Goal: Transaction & Acquisition: Purchase product/service

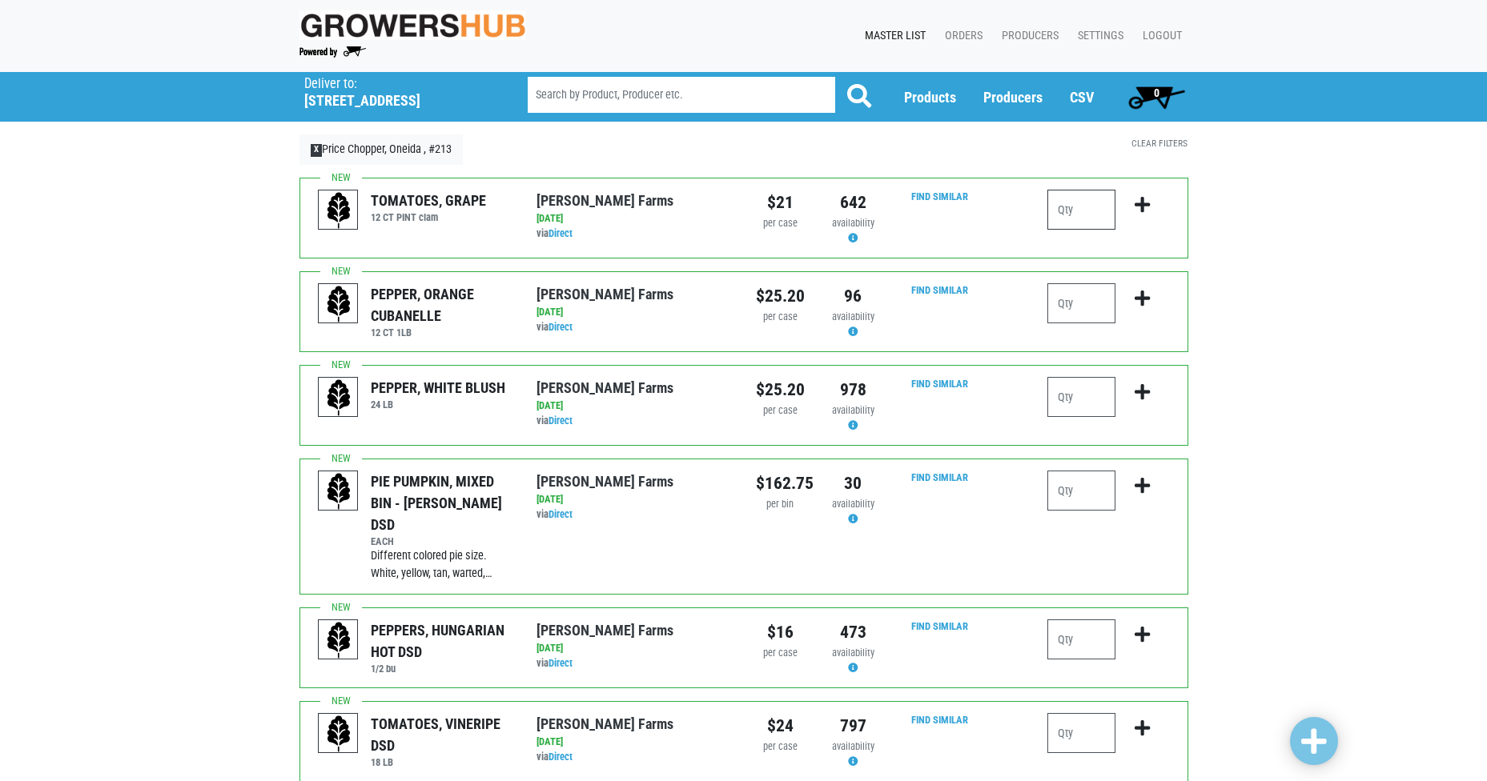
click at [1083, 210] on input "number" at bounding box center [1081, 210] width 68 height 40
type input "5"
click at [1144, 206] on icon "submit" at bounding box center [1141, 205] width 15 height 18
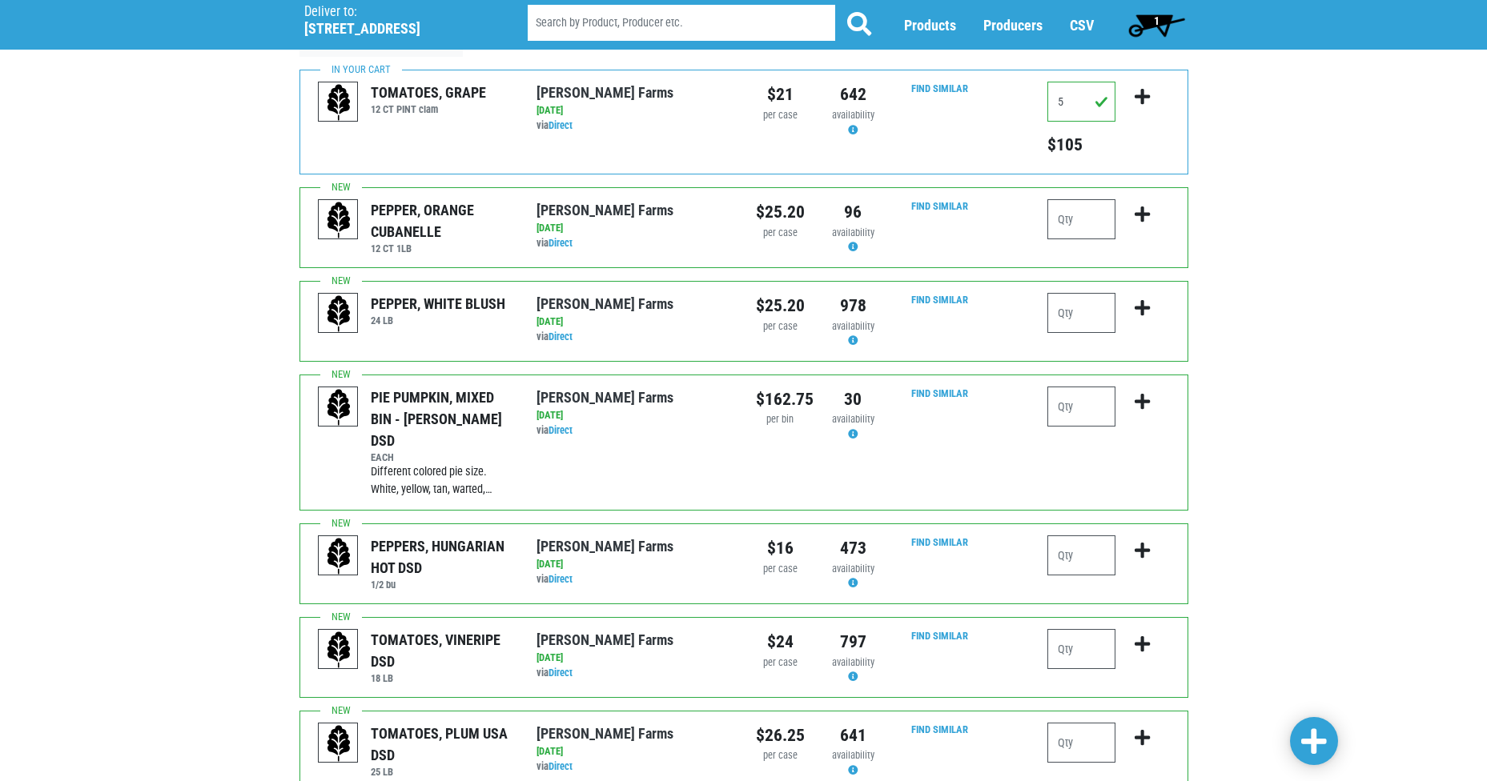
scroll to position [160, 0]
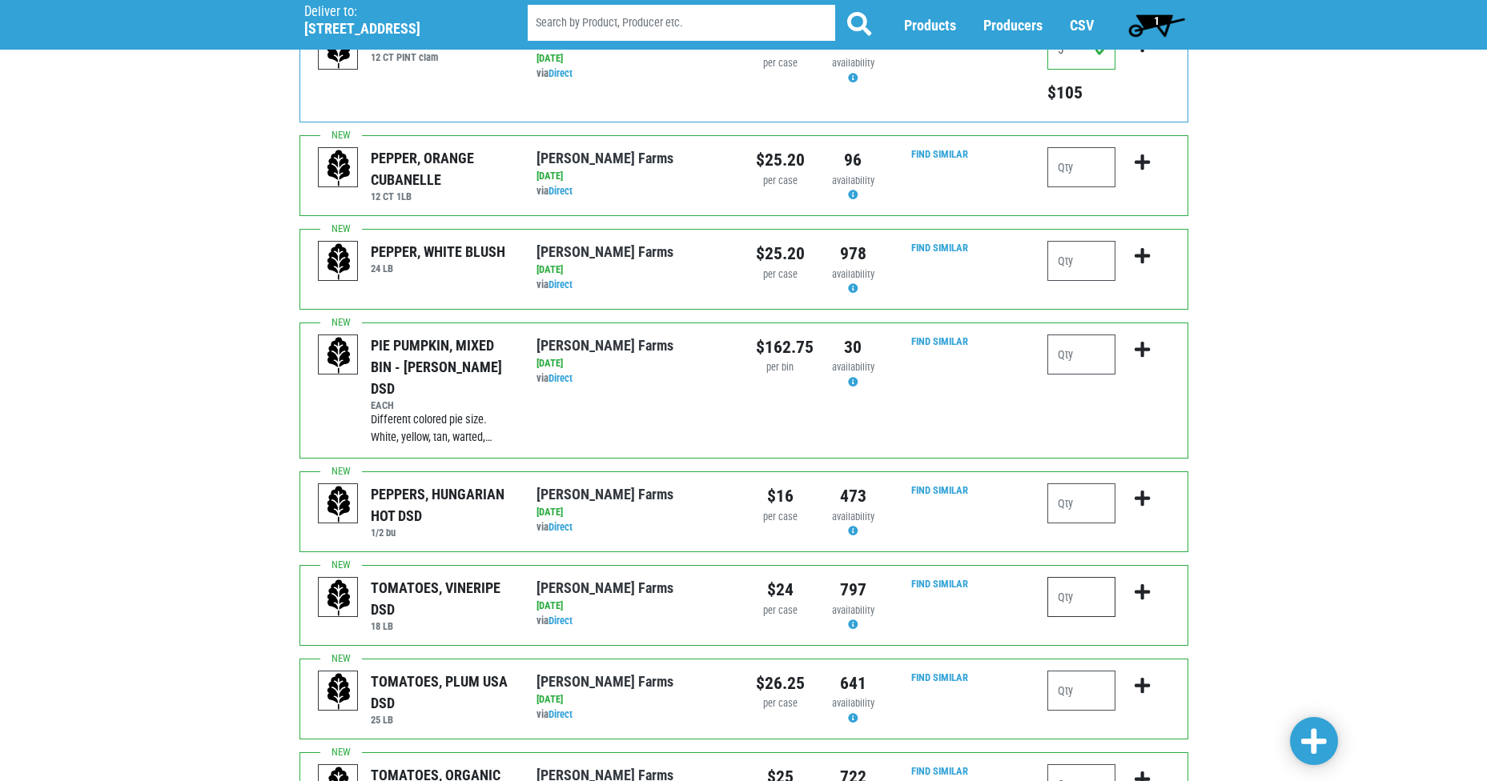
click at [1090, 584] on input "number" at bounding box center [1081, 597] width 68 height 40
type input "1"
click at [1136, 584] on icon "submit" at bounding box center [1141, 593] width 15 height 18
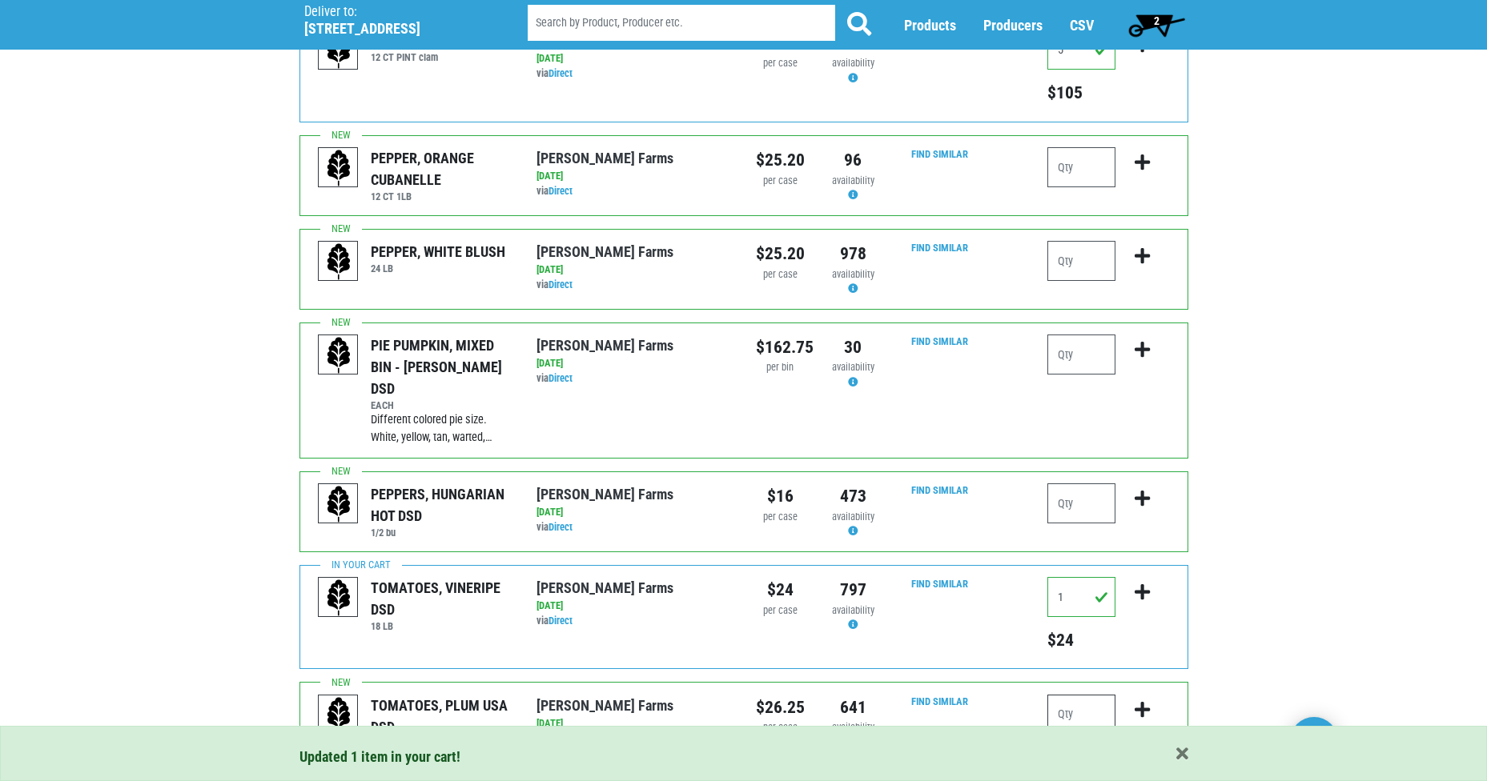
click at [1081, 695] on input "number" at bounding box center [1081, 715] width 68 height 40
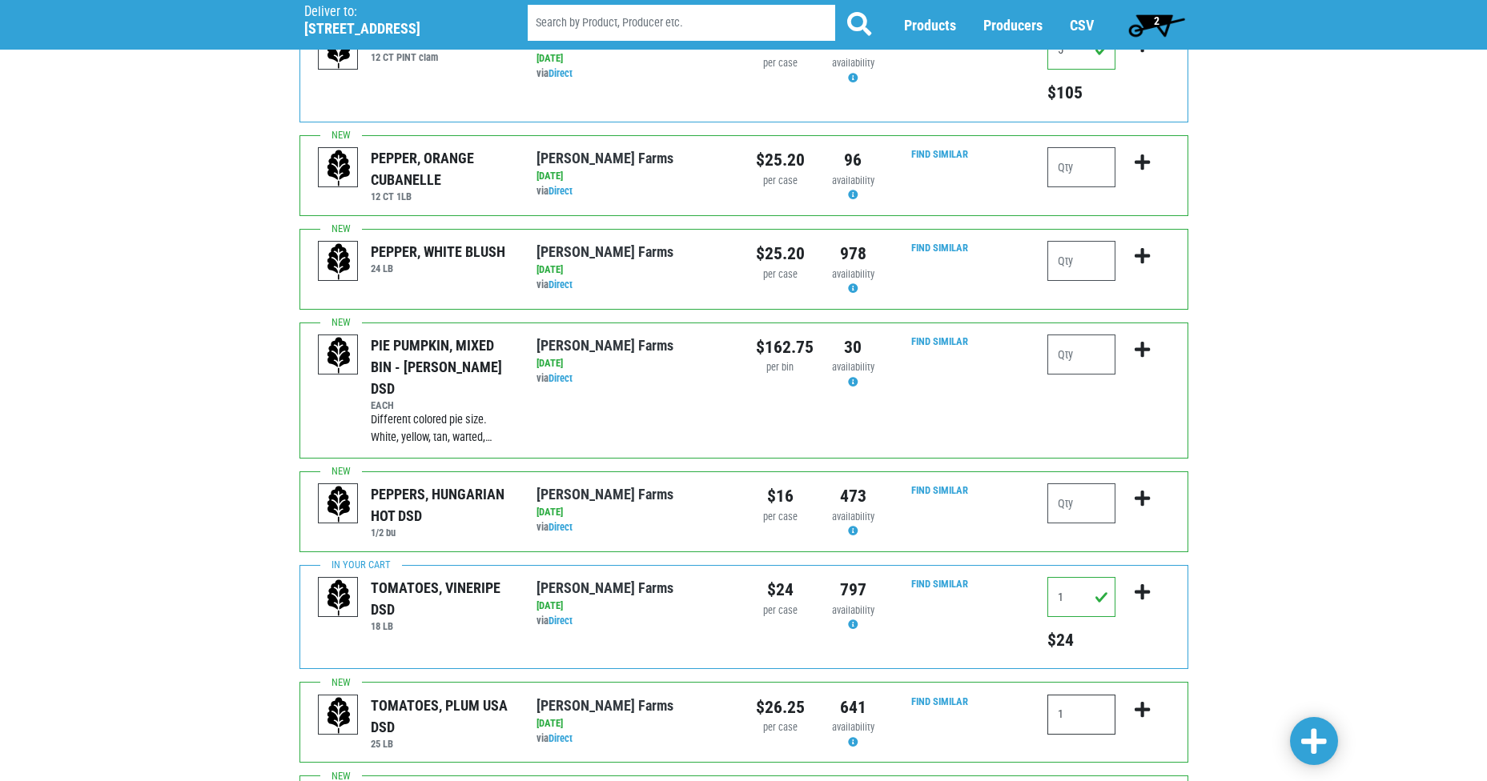
type input "1"
click at [1141, 701] on icon "submit" at bounding box center [1141, 710] width 15 height 18
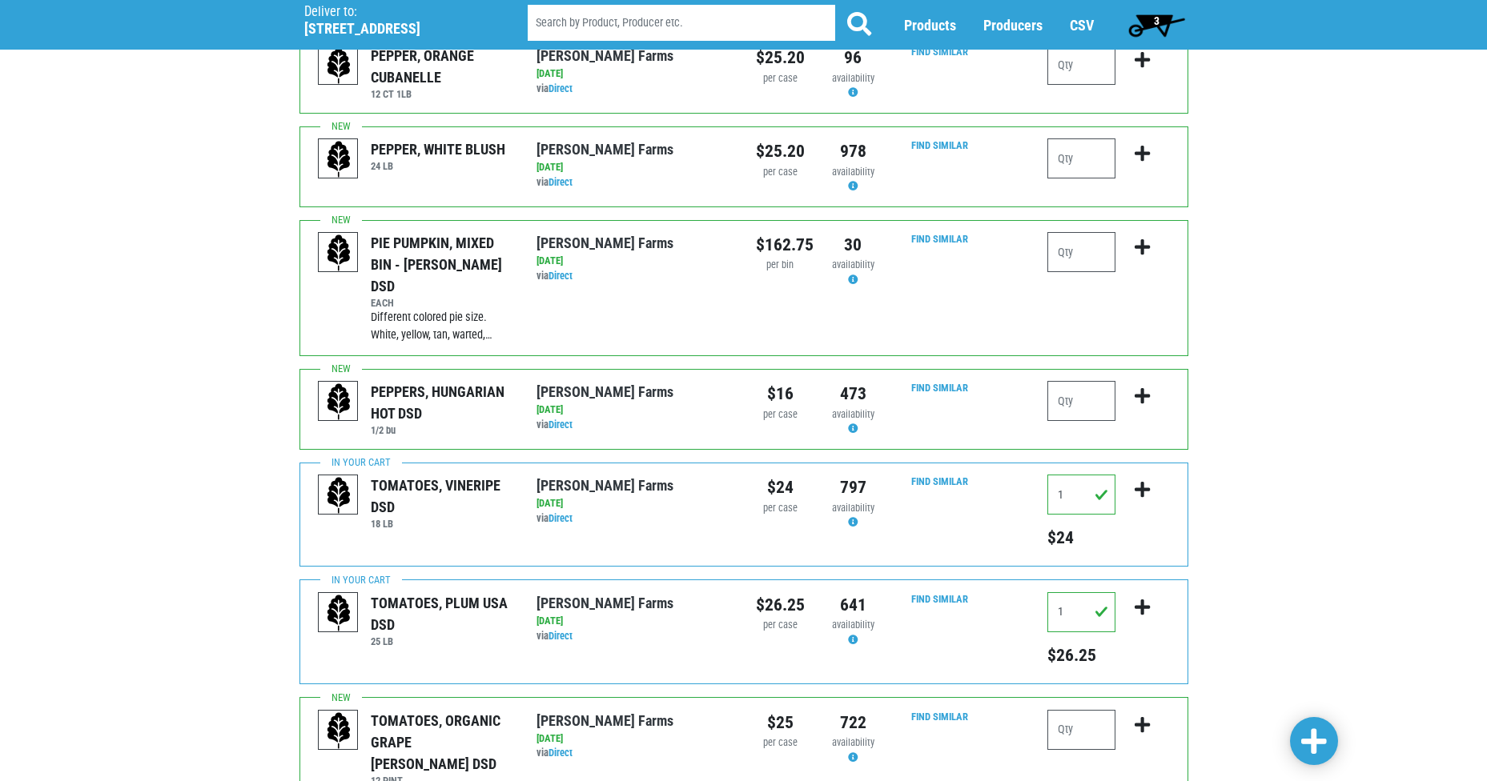
scroll to position [320, 0]
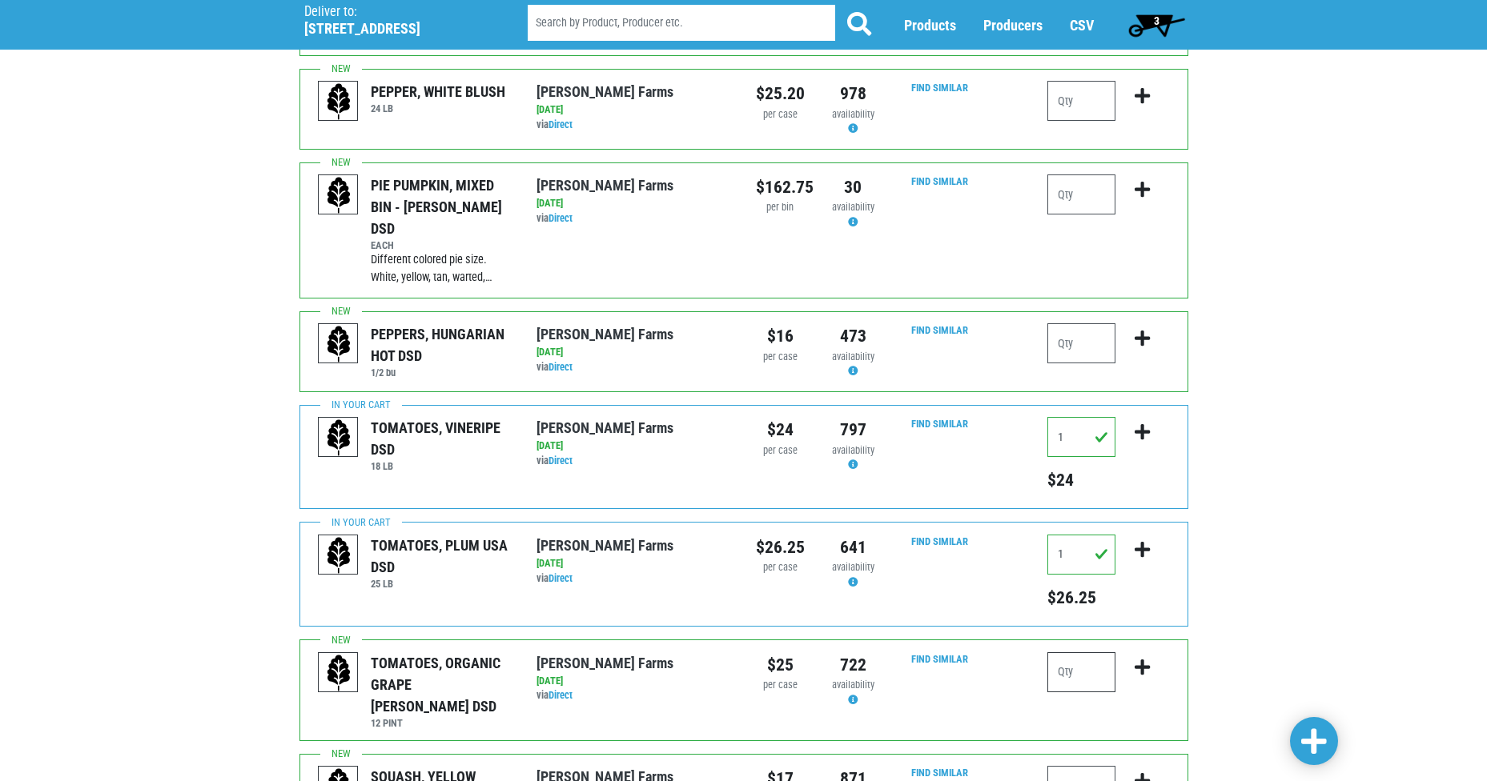
drag, startPoint x: 1081, startPoint y: 651, endPoint x: 1077, endPoint y: 640, distance: 11.7
click at [1081, 652] on input "number" at bounding box center [1081, 672] width 68 height 40
type input "1"
click at [1137, 659] on icon "submit" at bounding box center [1141, 668] width 15 height 18
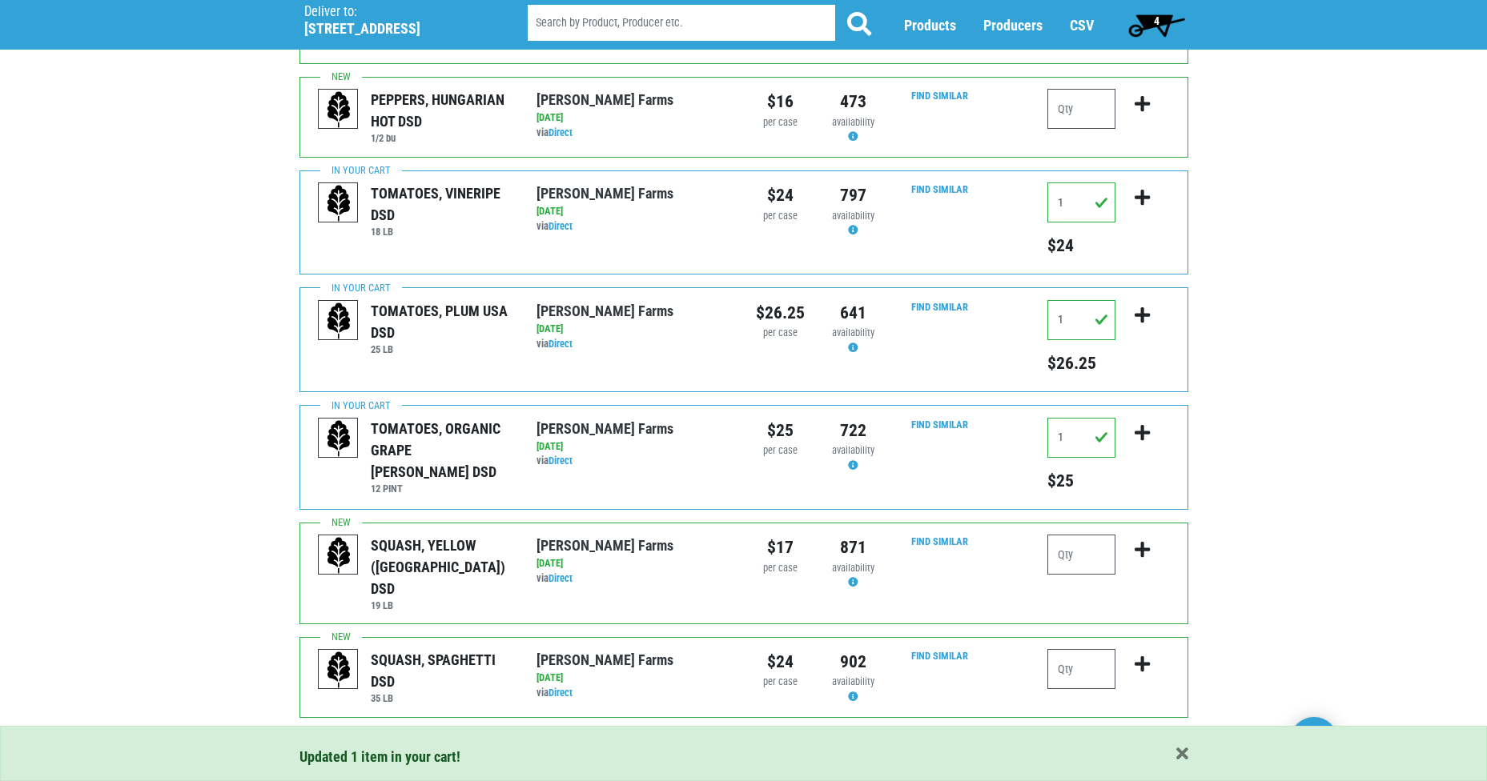
scroll to position [560, 0]
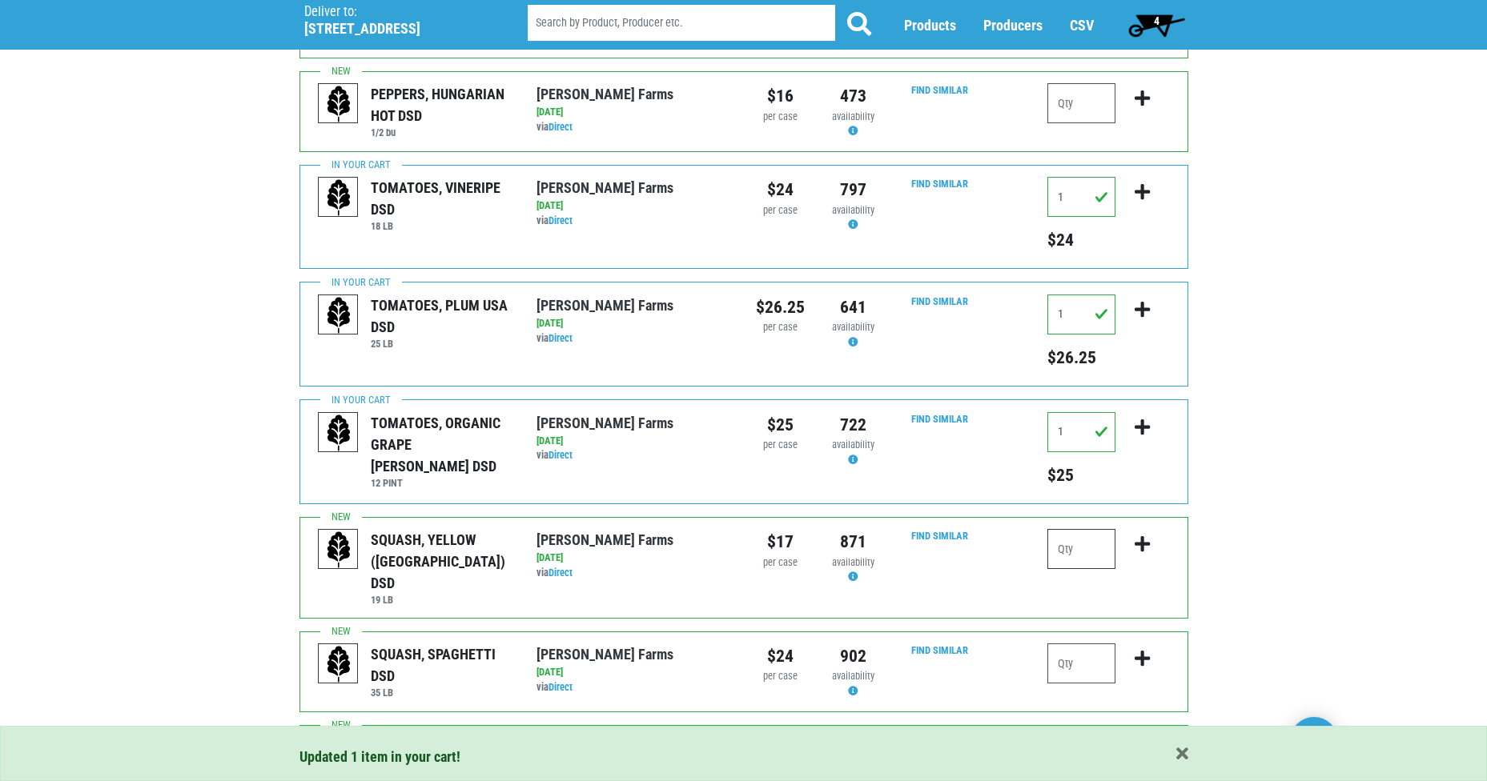
click at [1079, 529] on input "number" at bounding box center [1081, 549] width 68 height 40
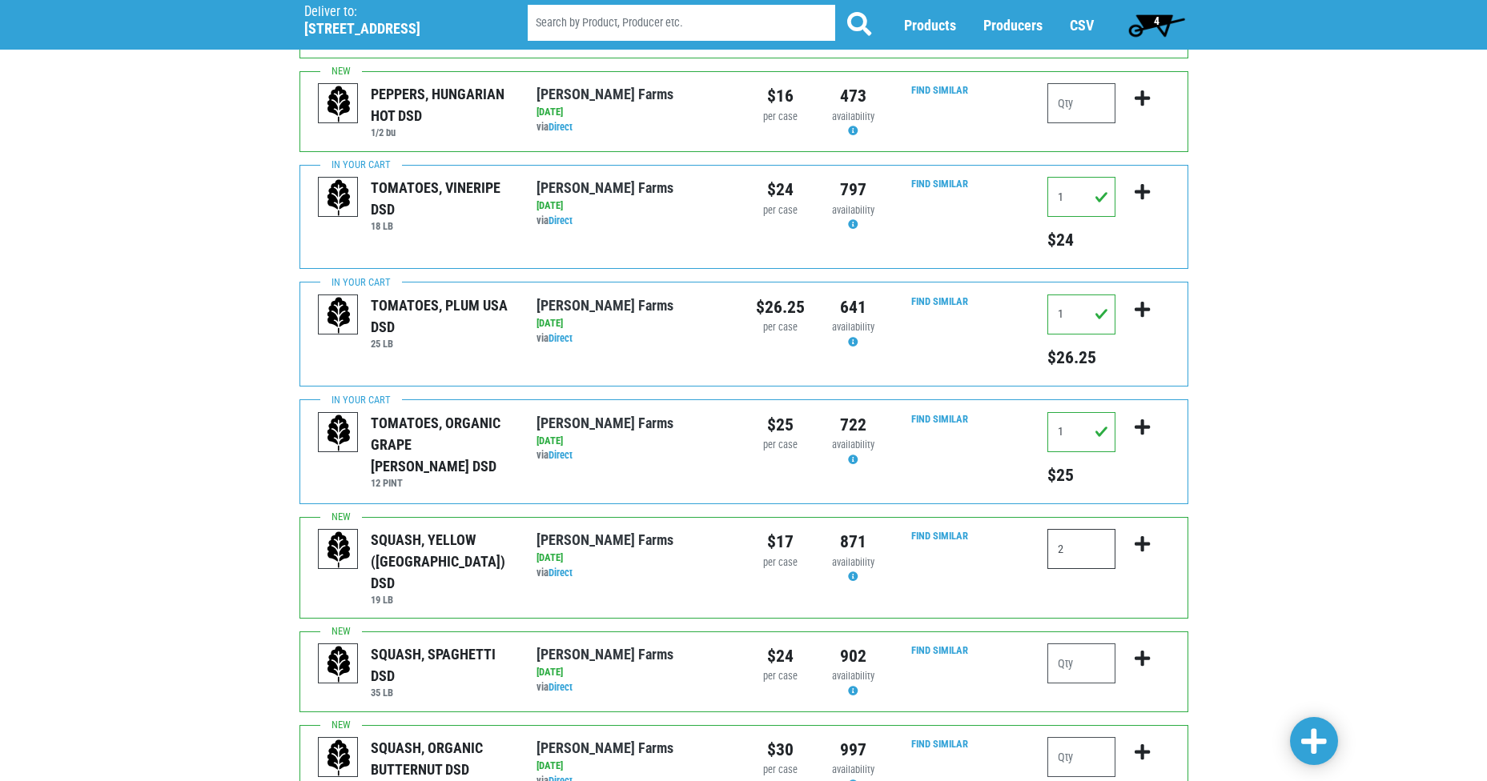
type input "2"
click at [1142, 536] on icon "submit" at bounding box center [1141, 545] width 15 height 18
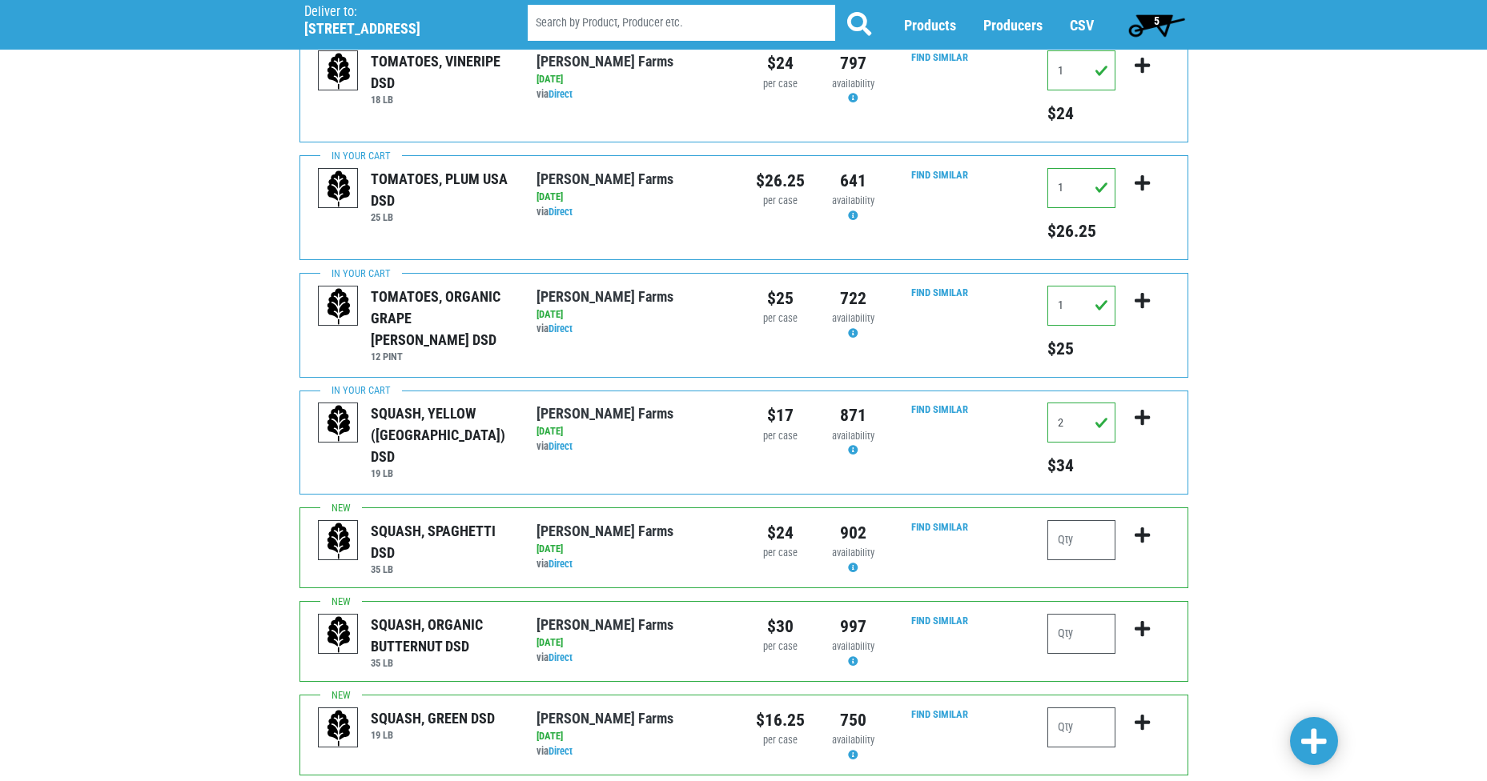
scroll to position [720, 0]
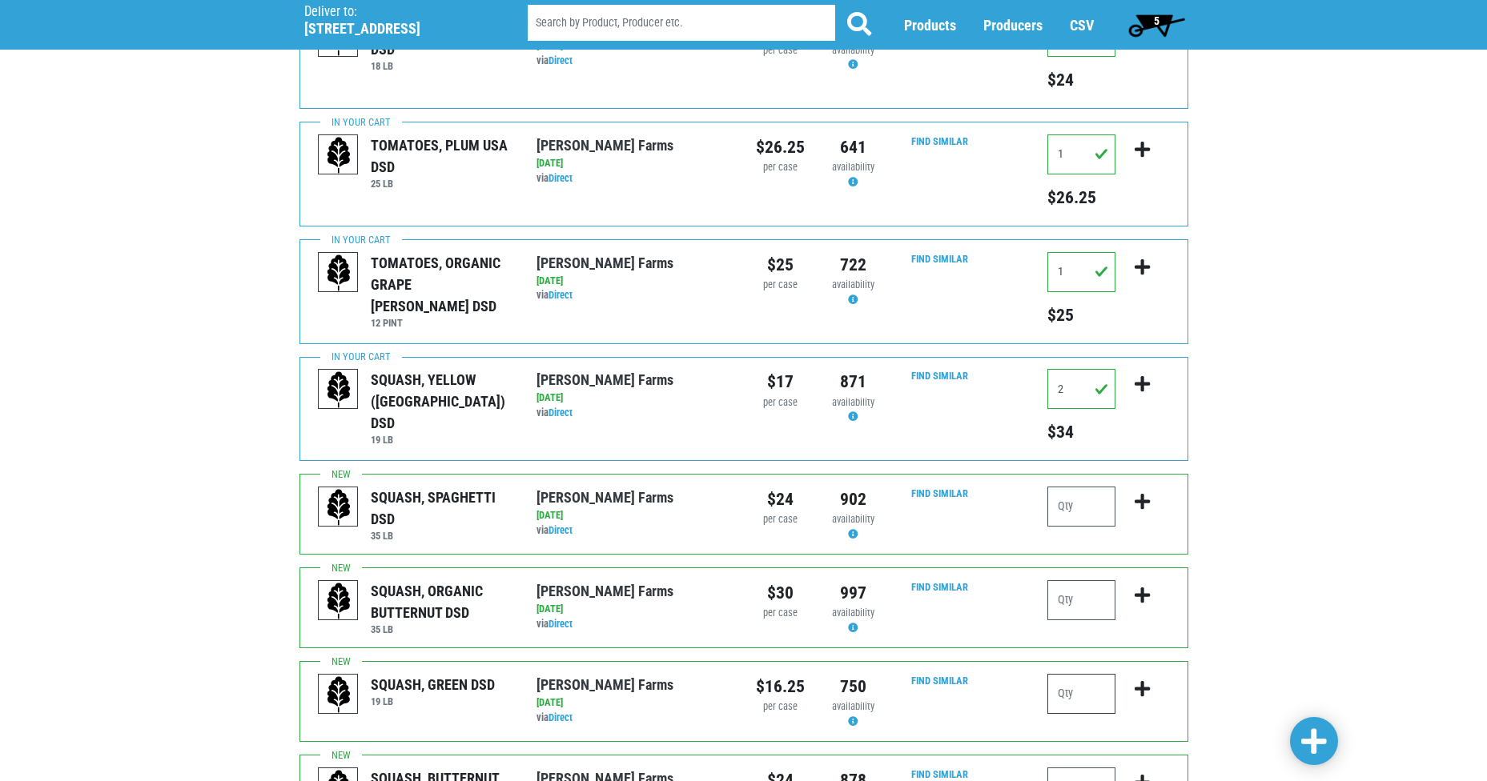
click at [1076, 674] on input "number" at bounding box center [1081, 694] width 68 height 40
type input "3"
click at [1141, 680] on icon "submit" at bounding box center [1141, 689] width 15 height 18
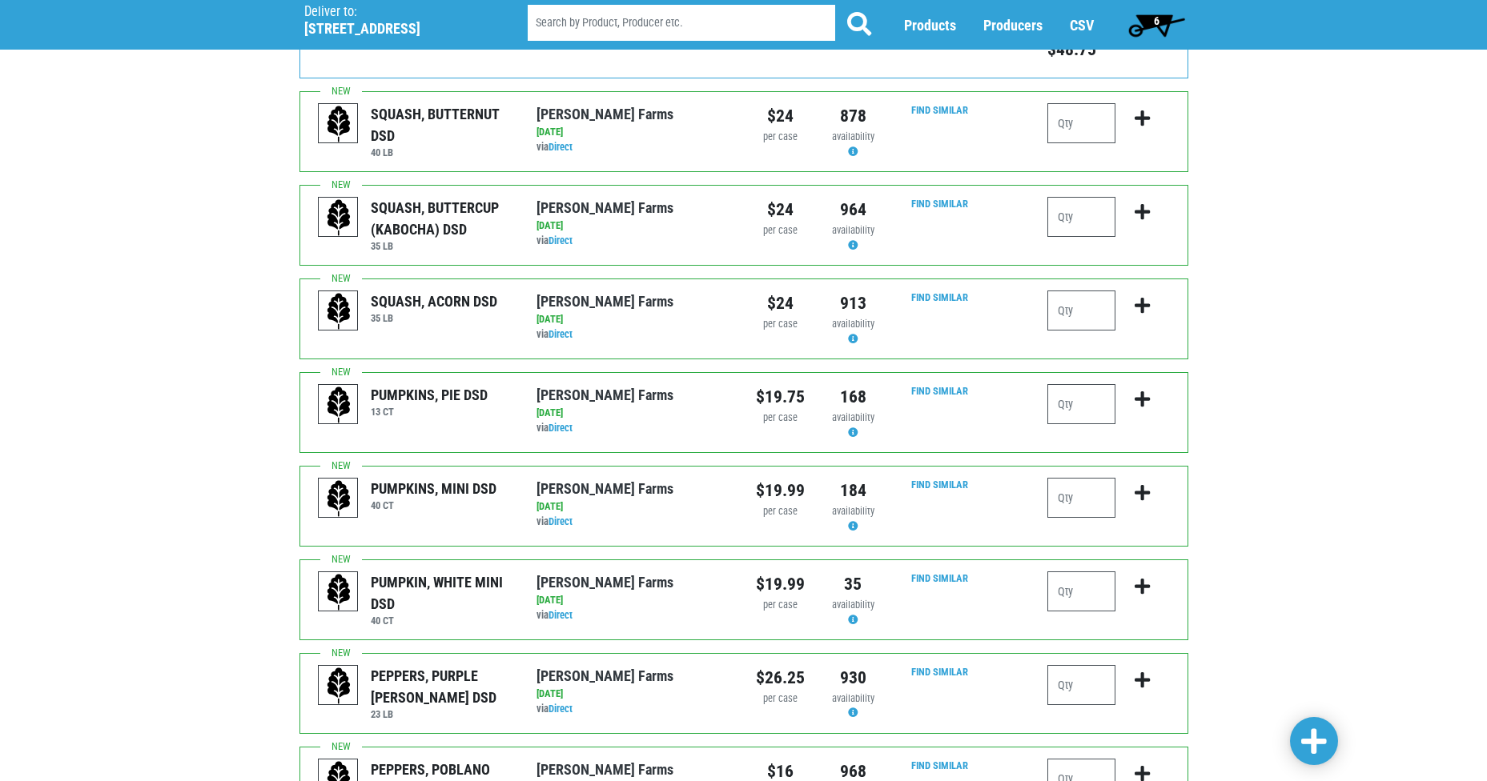
scroll to position [1441, 0]
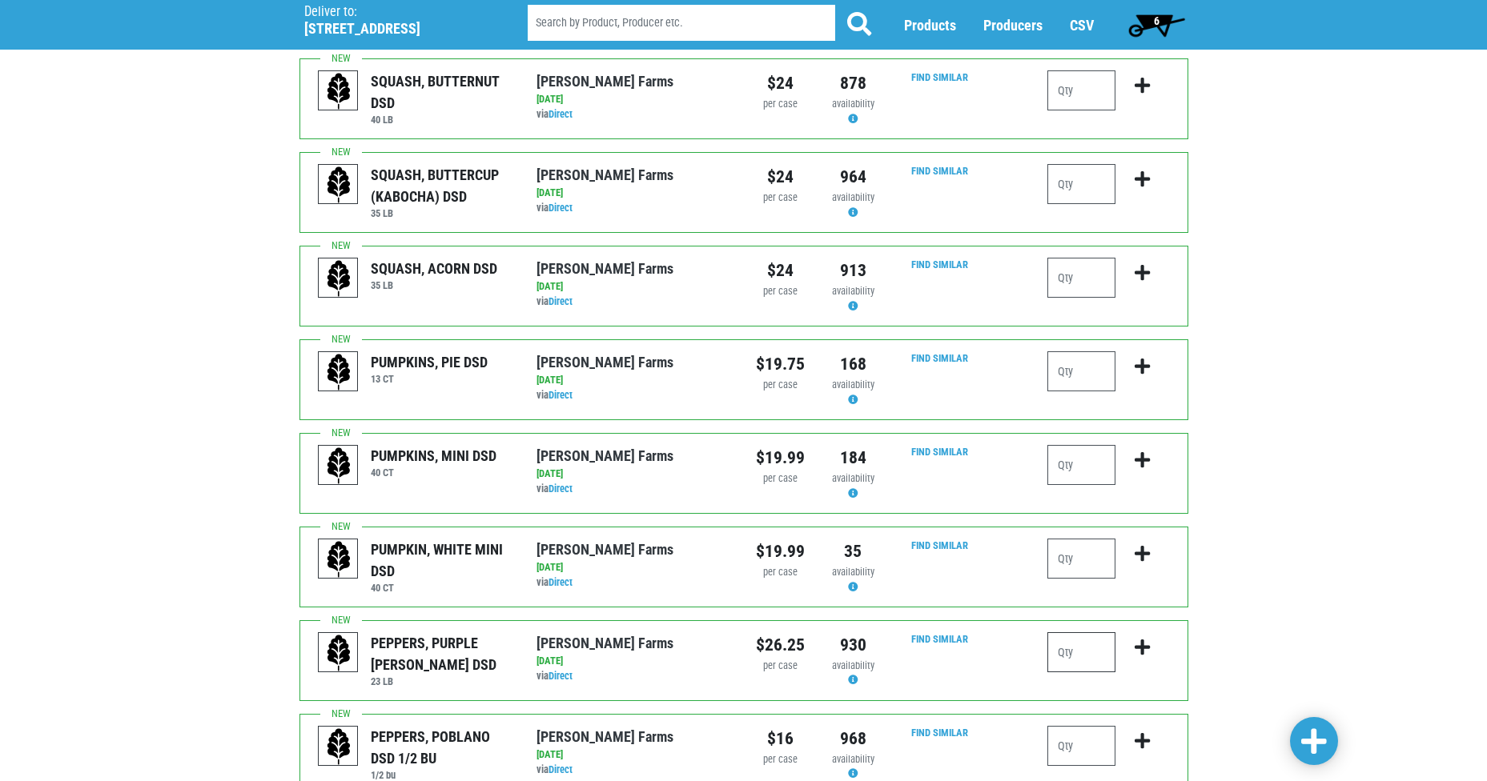
click at [1087, 632] on input "number" at bounding box center [1081, 652] width 68 height 40
type input "1"
click at [1137, 639] on icon "submit" at bounding box center [1141, 648] width 15 height 18
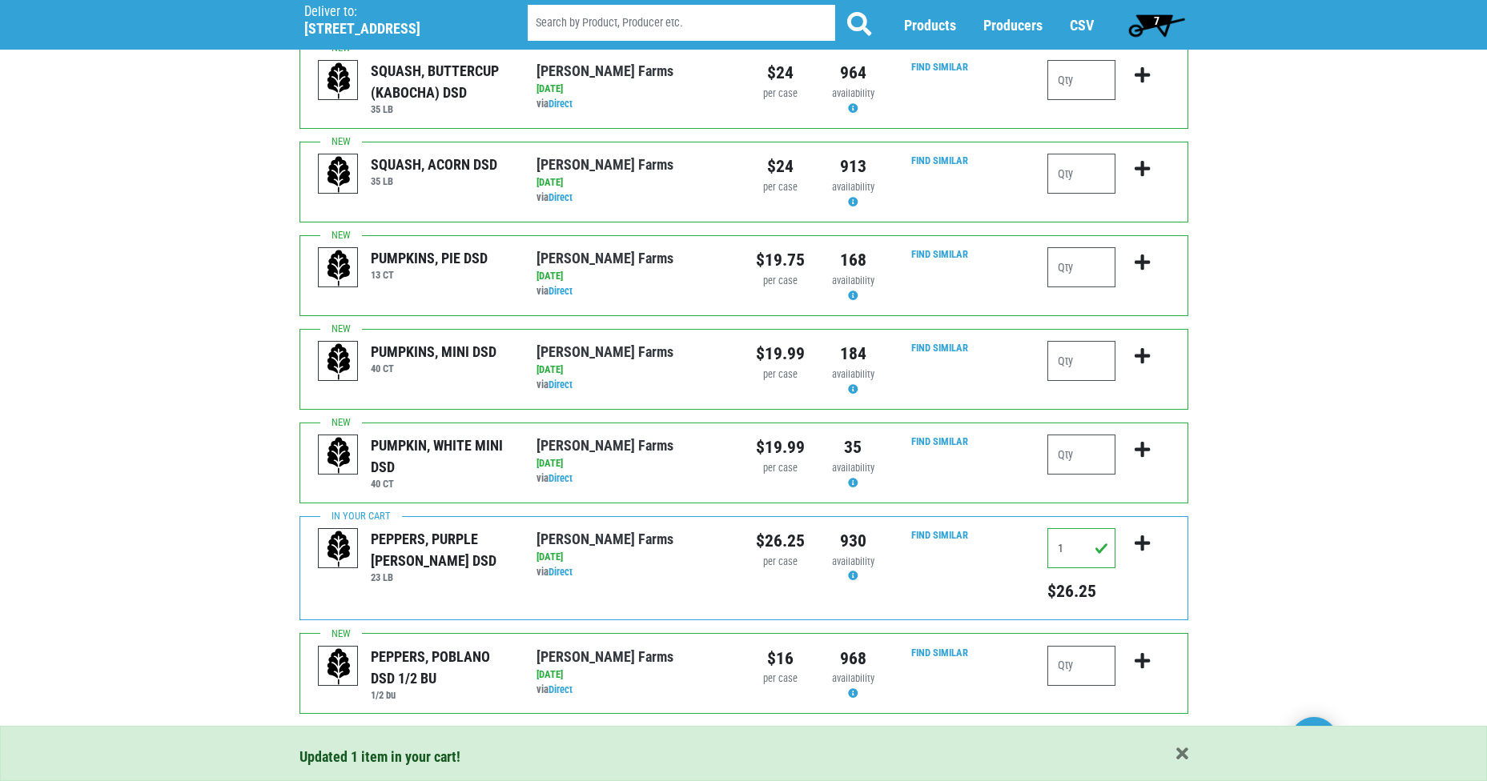
scroll to position [1558, 0]
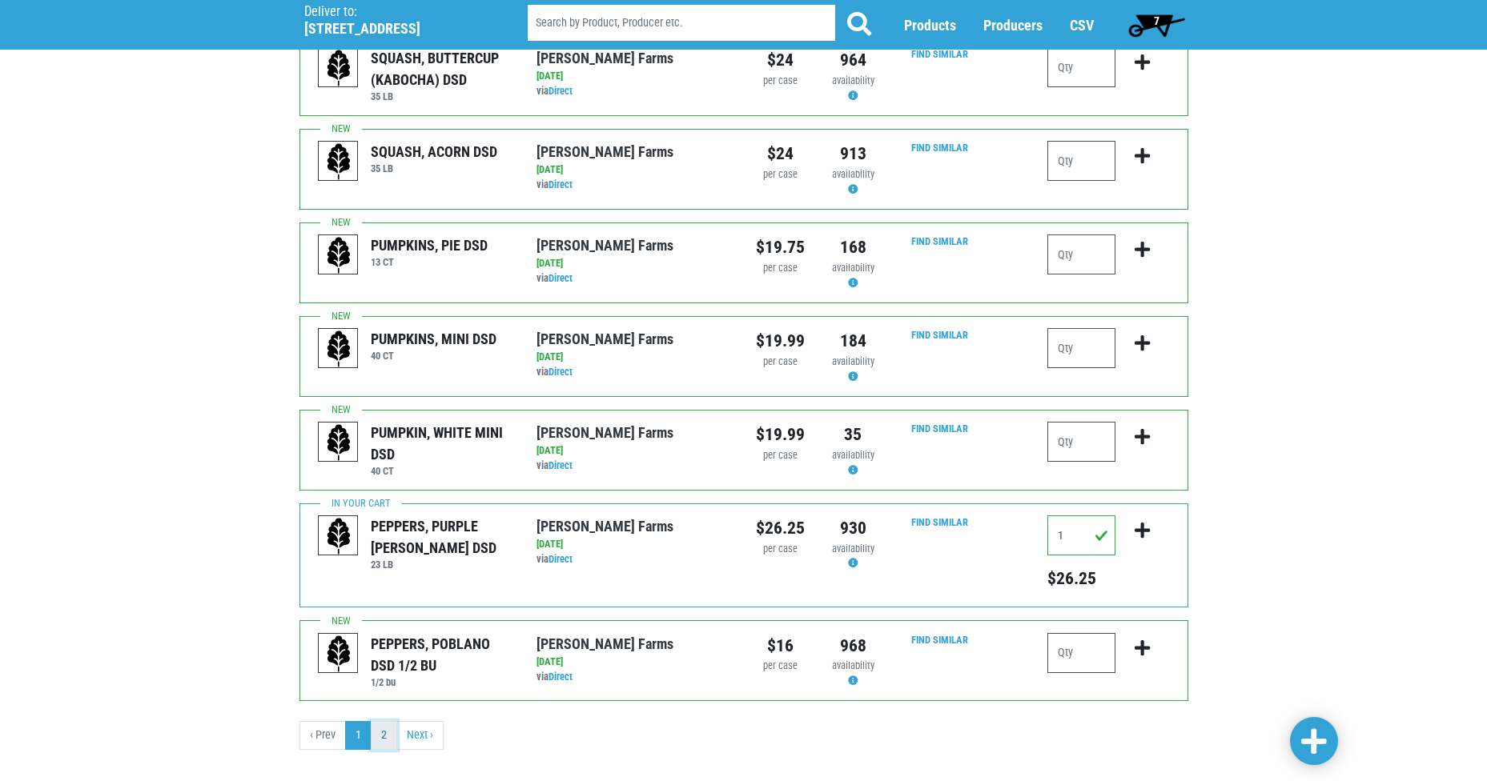
click at [379, 721] on link "2" at bounding box center [384, 735] width 26 height 29
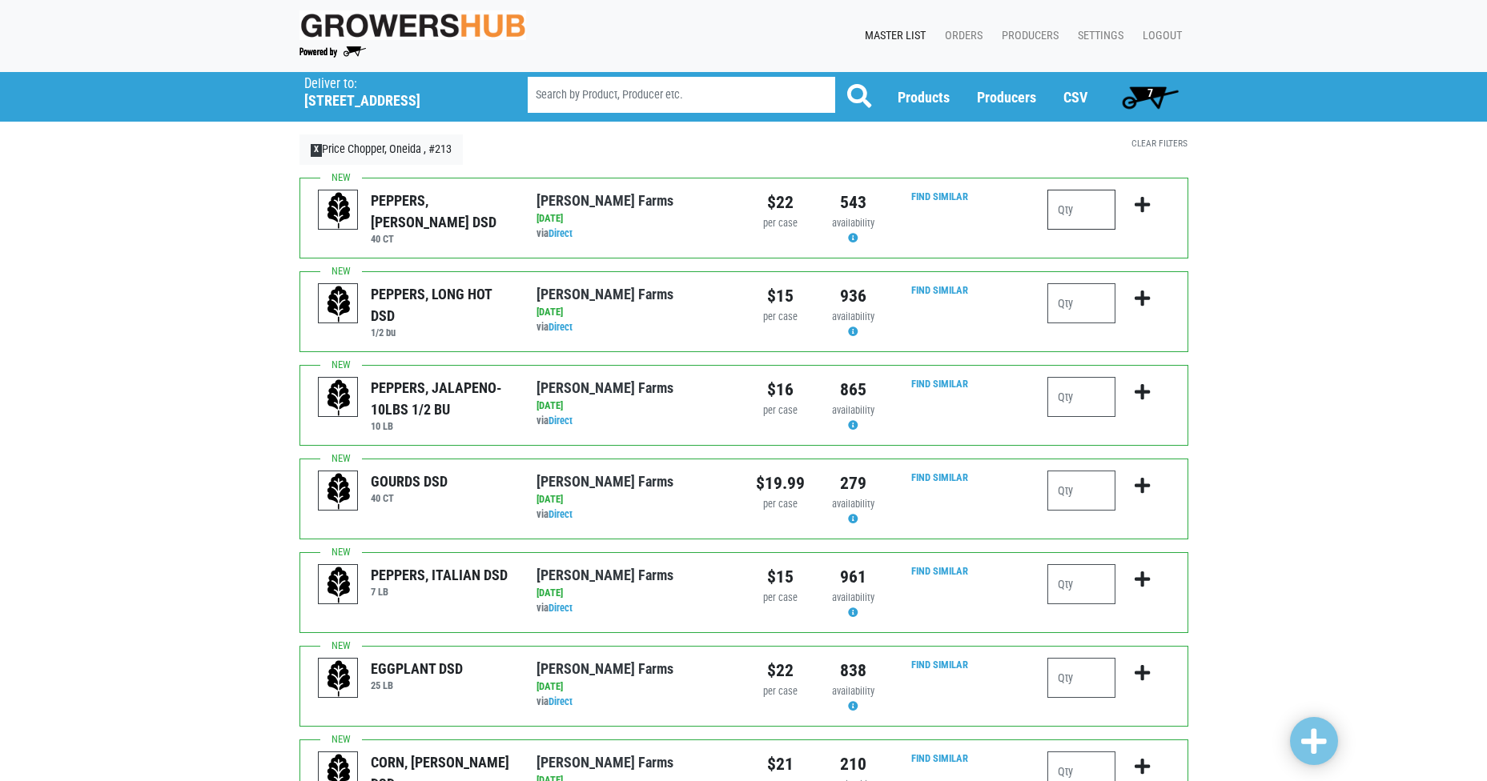
click at [1087, 211] on input "number" at bounding box center [1081, 210] width 68 height 40
type input "6"
click at [1145, 203] on icon "submit" at bounding box center [1141, 205] width 15 height 18
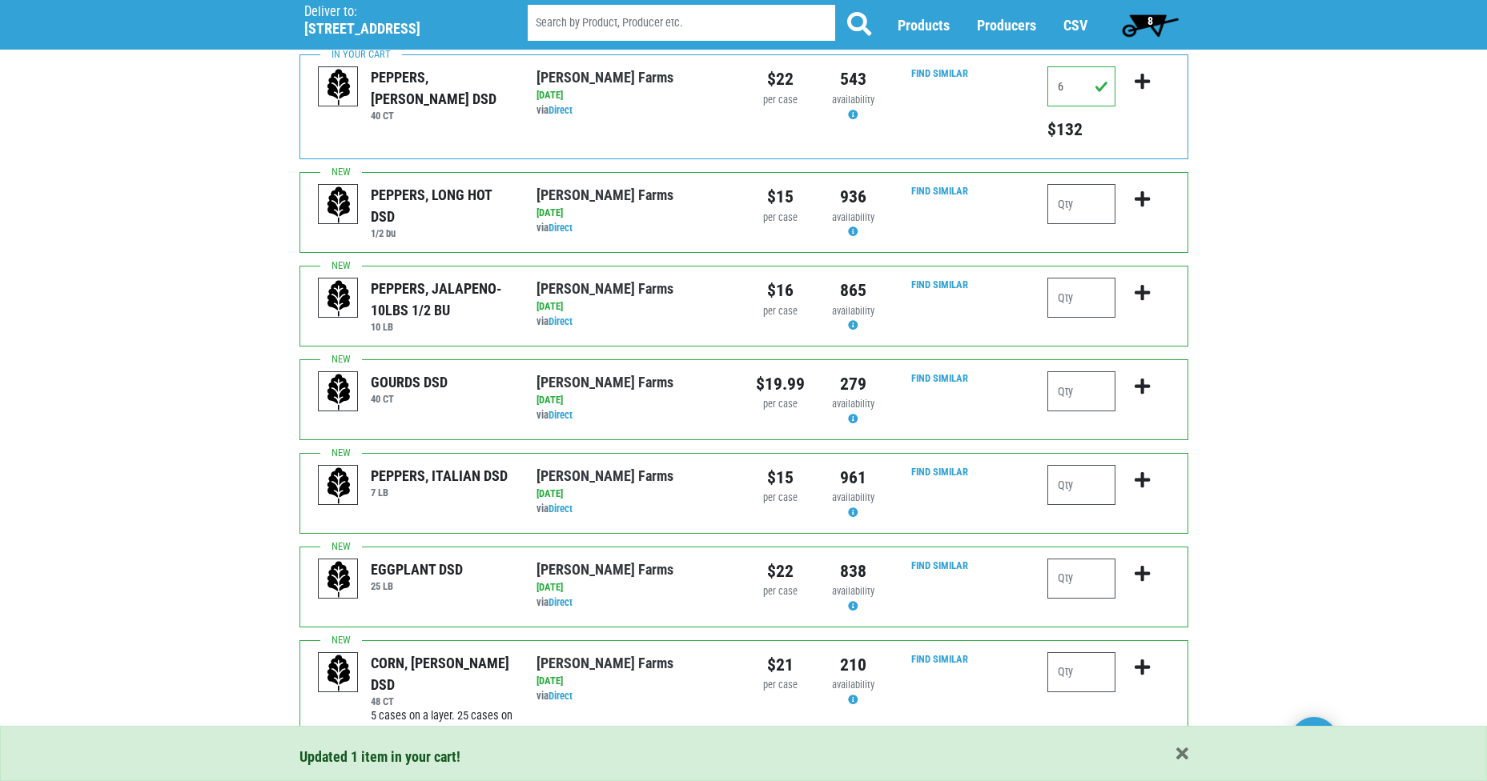
scroll to position [240, 0]
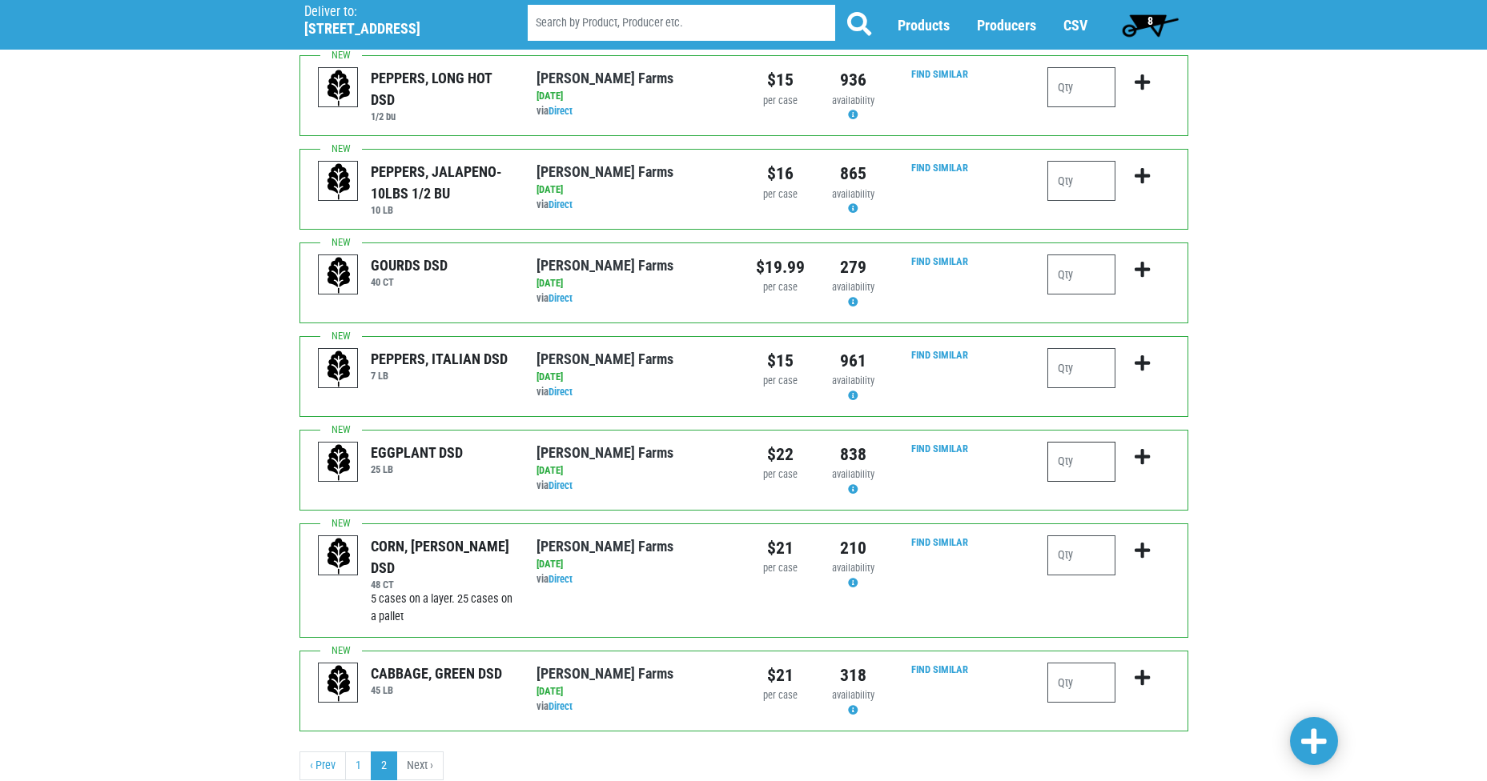
click at [1074, 456] on input "number" at bounding box center [1081, 462] width 68 height 40
type input "1"
click at [1137, 457] on icon "submit" at bounding box center [1141, 457] width 15 height 18
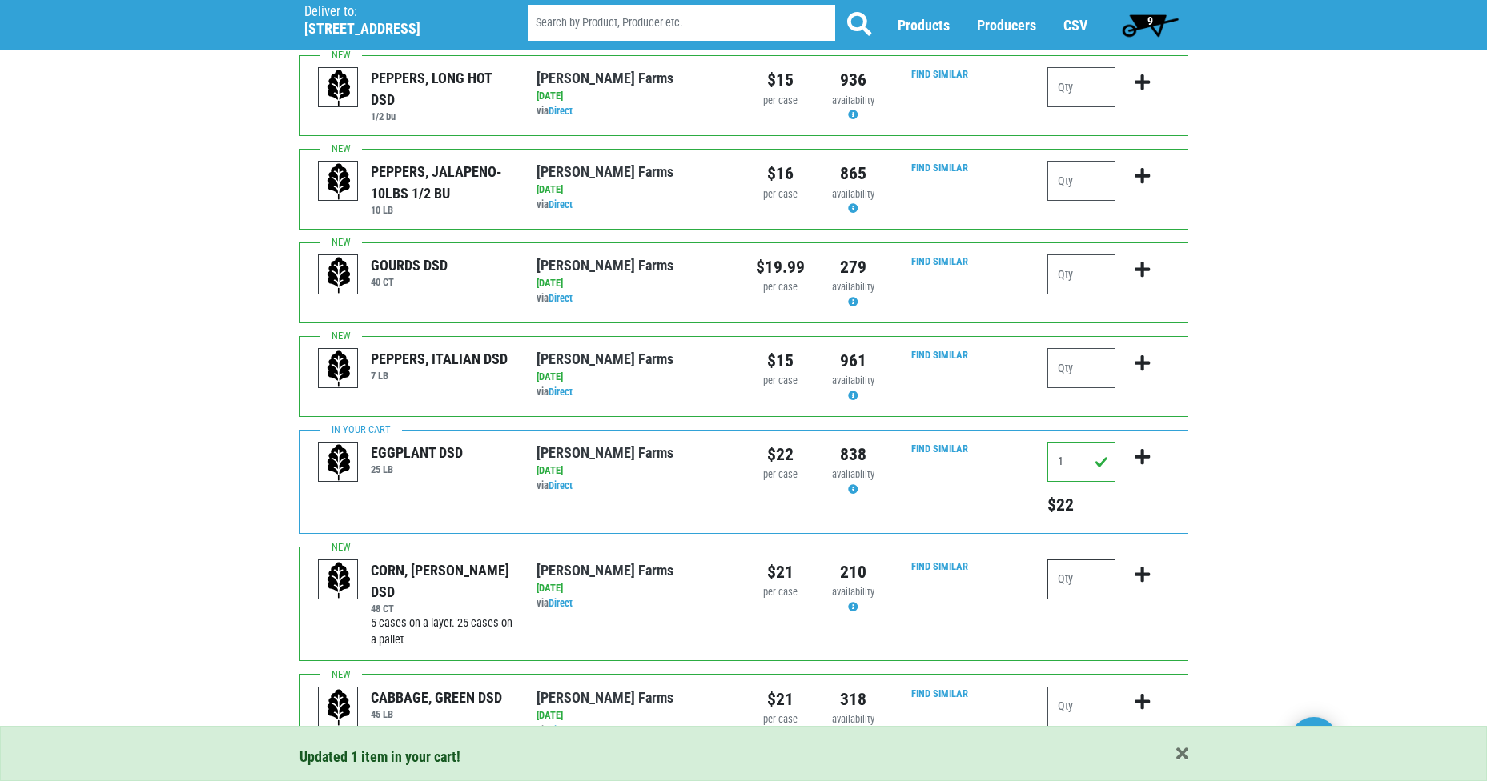
click at [1076, 575] on input "number" at bounding box center [1081, 580] width 68 height 40
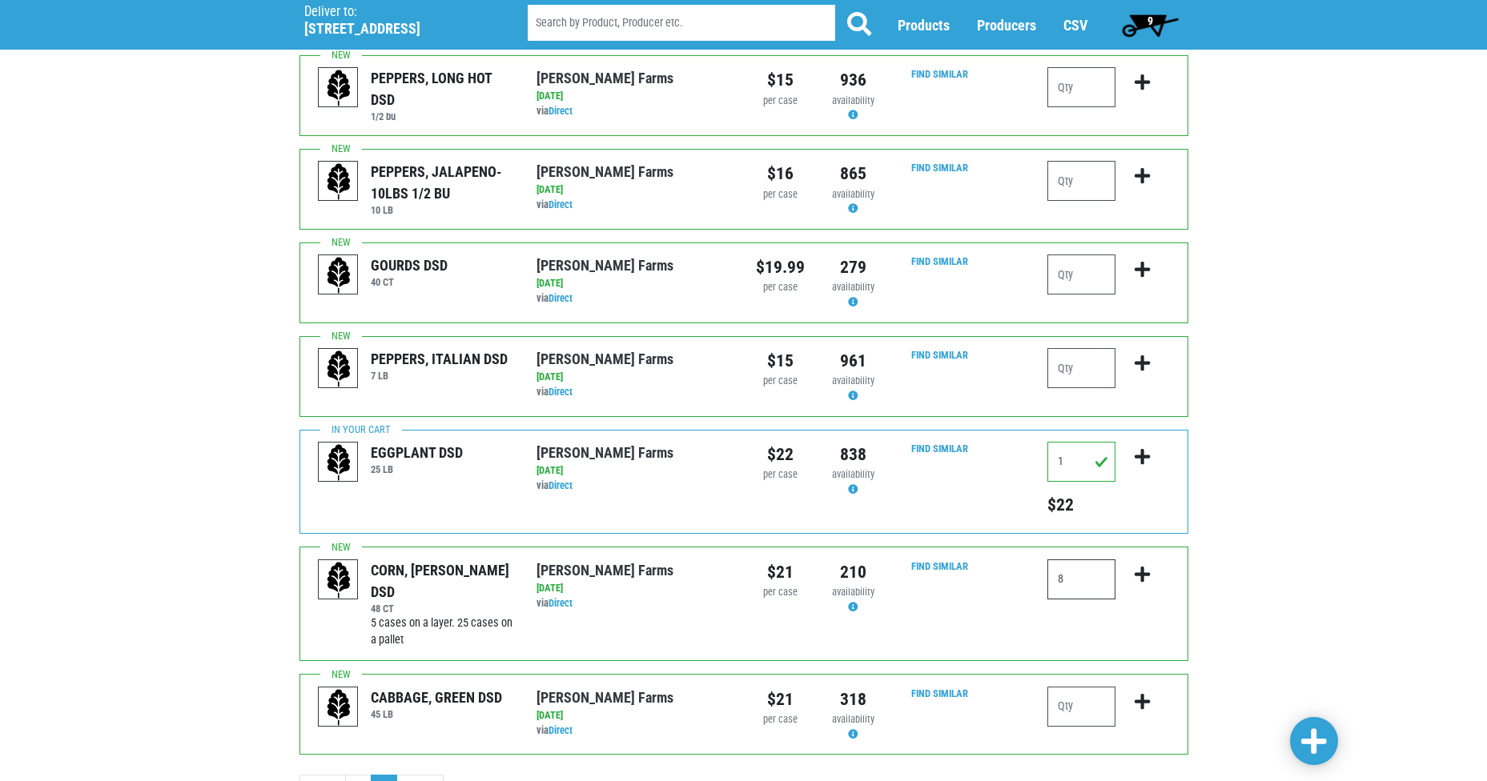
type input "8"
click at [1142, 576] on icon "submit" at bounding box center [1141, 575] width 15 height 18
click at [1085, 710] on input "number" at bounding box center [1081, 707] width 68 height 40
type input "2"
click at [1139, 701] on icon "submit" at bounding box center [1141, 702] width 15 height 18
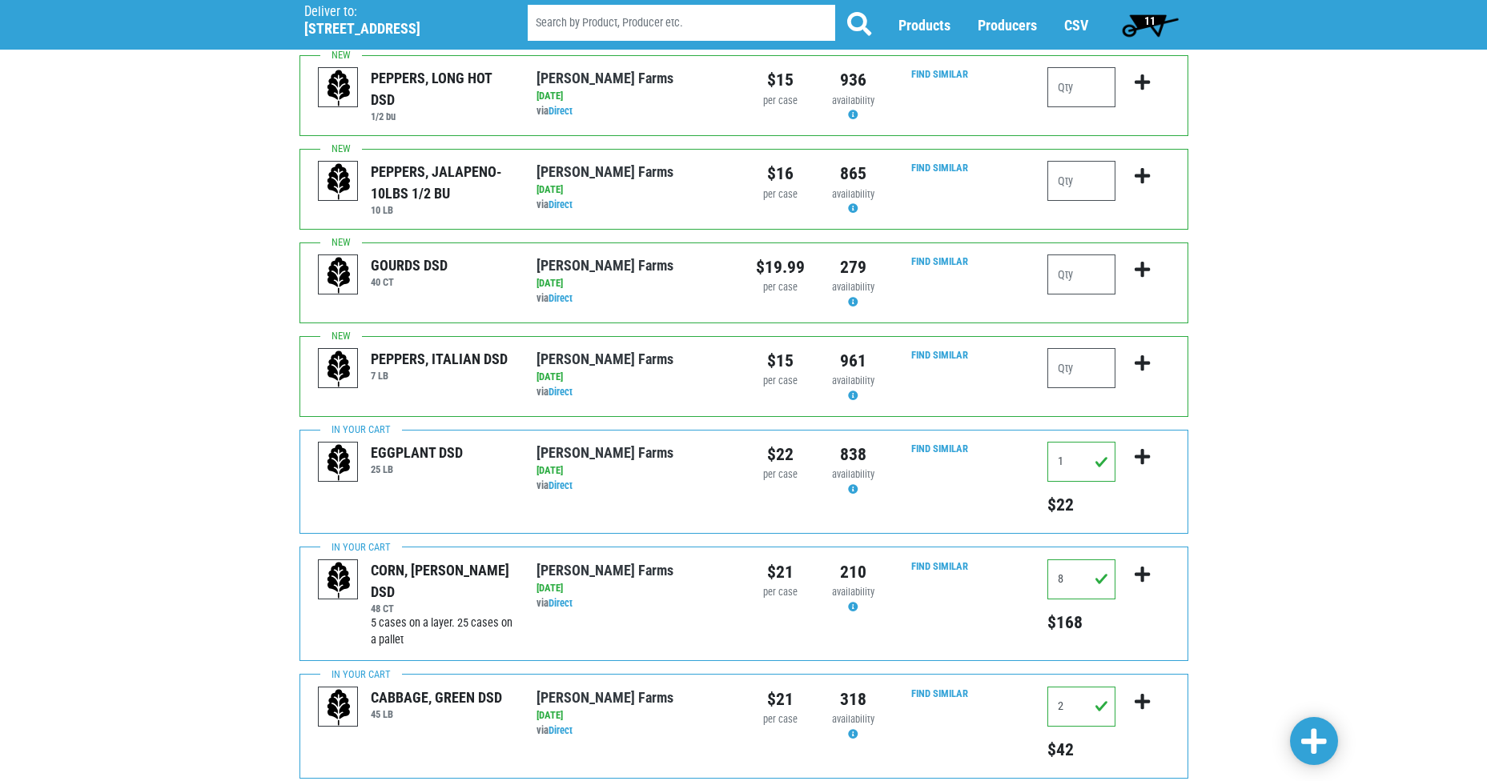
click at [1142, 18] on span "11" at bounding box center [1149, 25] width 71 height 32
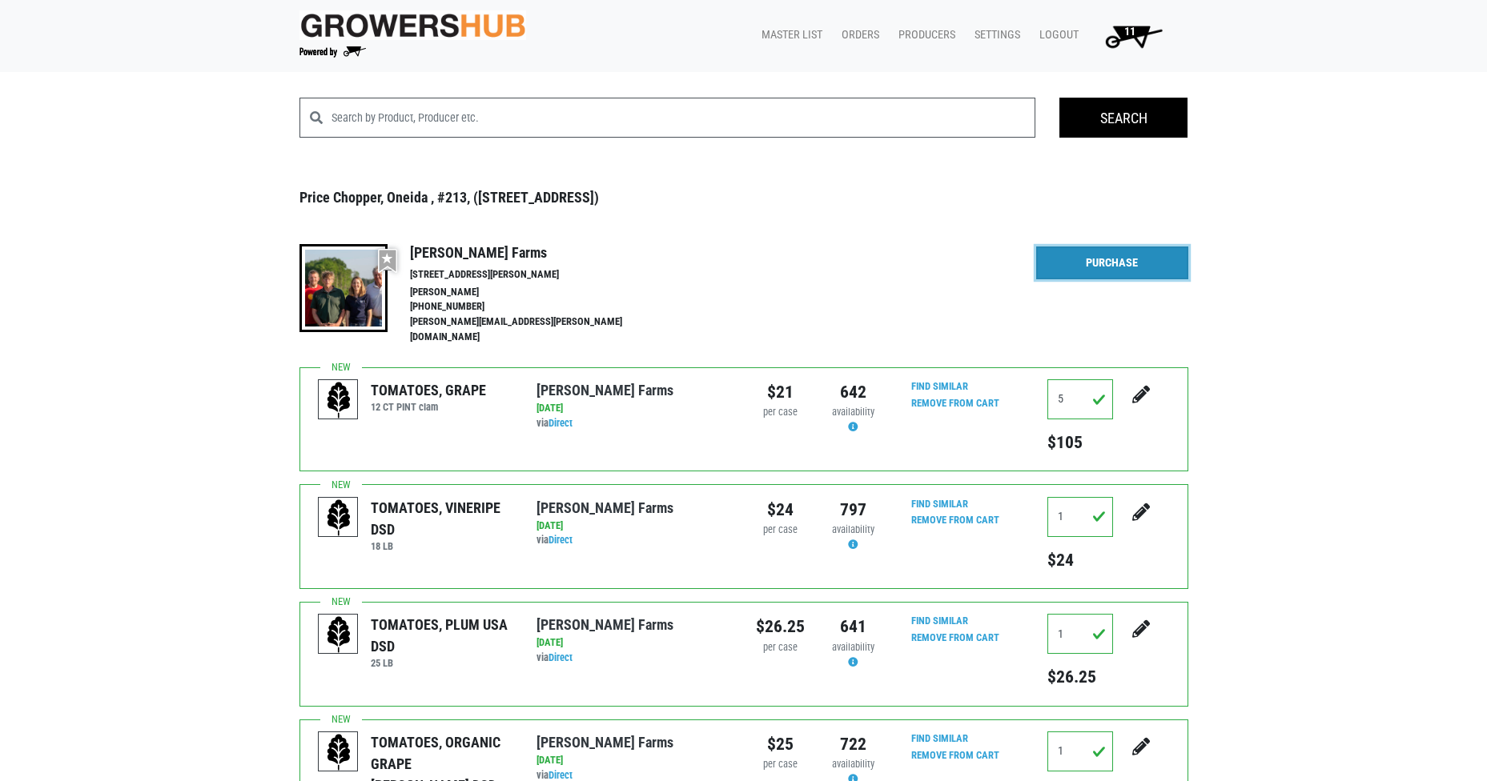
click at [1102, 256] on link "Purchase" at bounding box center [1112, 264] width 152 height 34
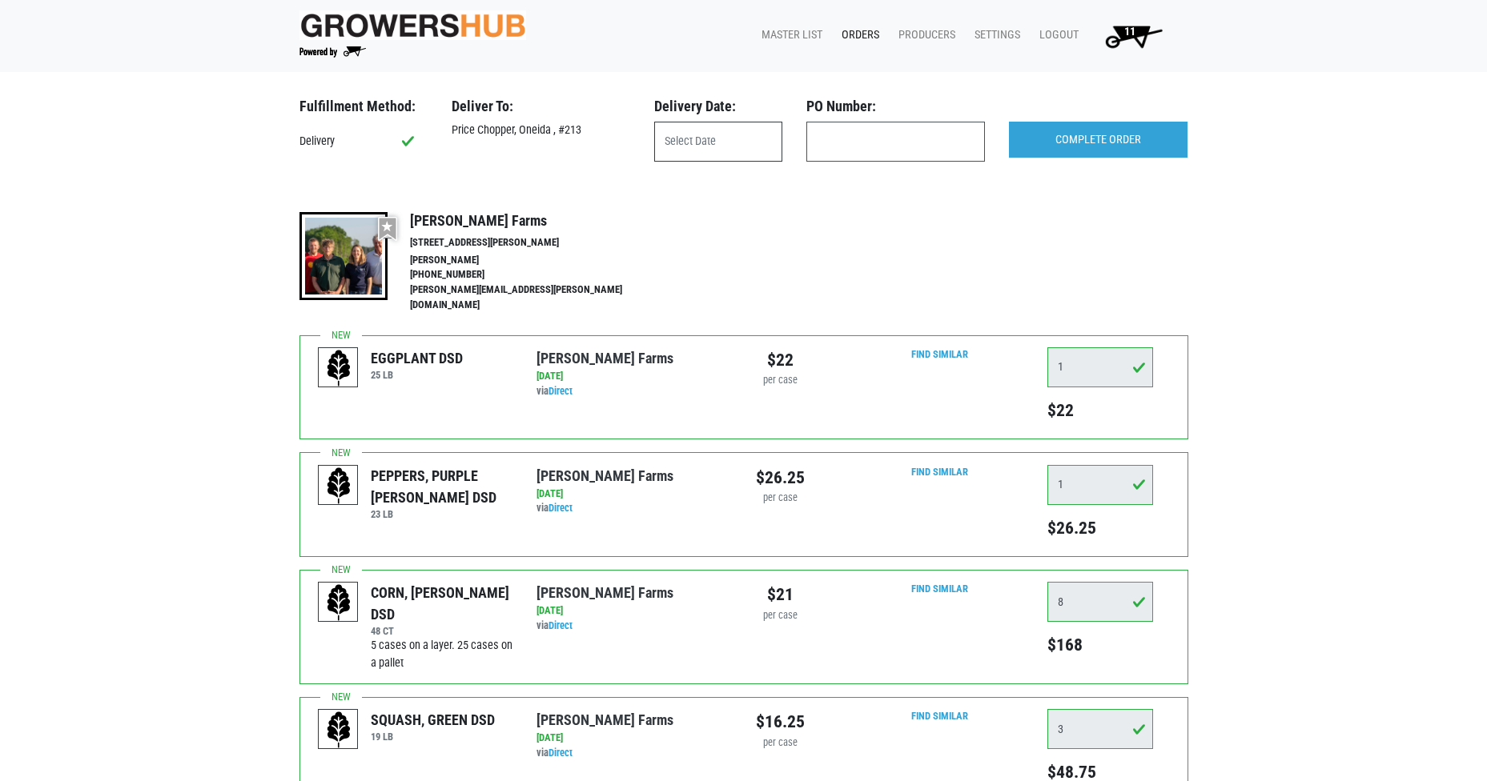
click at [714, 152] on input "text" at bounding box center [718, 142] width 128 height 40
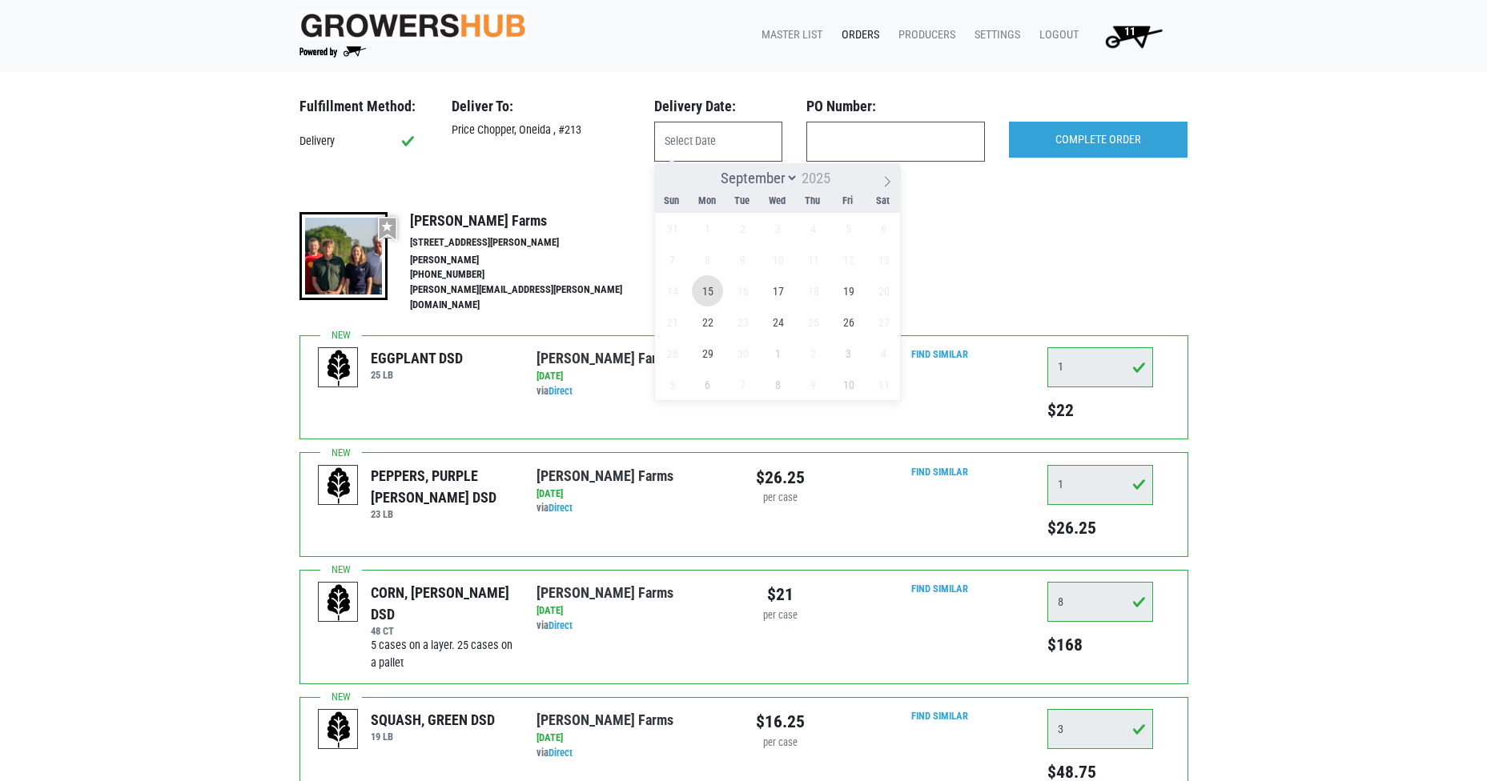
click at [710, 289] on span "15" at bounding box center [707, 290] width 31 height 31
type input "2025-09-15"
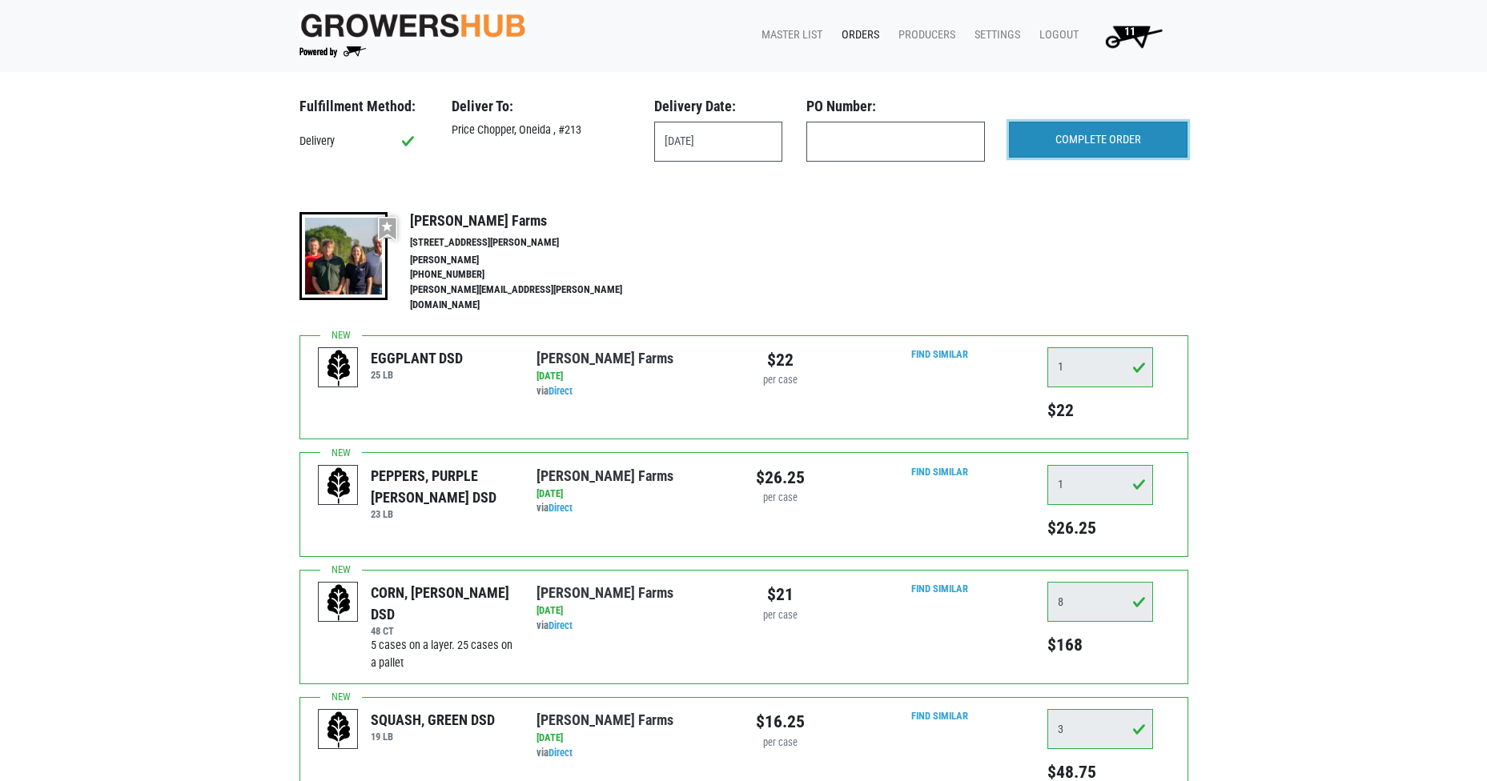
click at [1108, 139] on input "COMPLETE ORDER" at bounding box center [1098, 140] width 179 height 37
